Goal: Task Accomplishment & Management: Complete application form

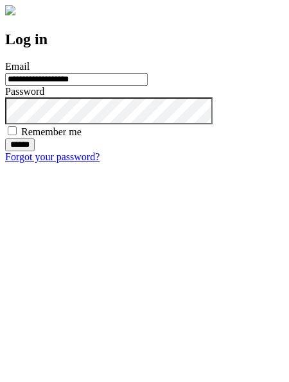
type input "**********"
click at [35, 151] on input "******" at bounding box center [20, 145] width 30 height 13
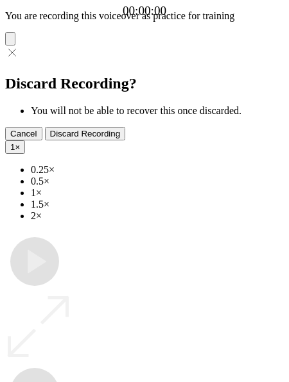
type input "**********"
